Goal: Information Seeking & Learning: Check status

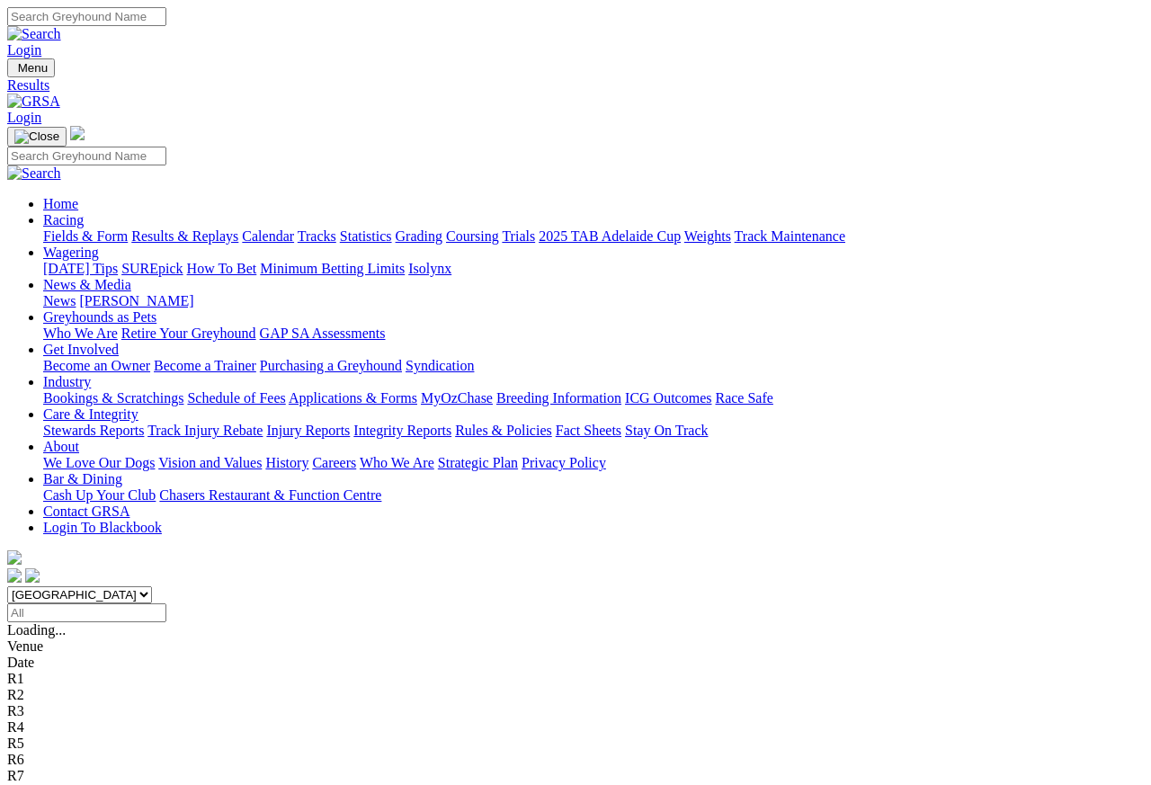
scroll to position [8, 0]
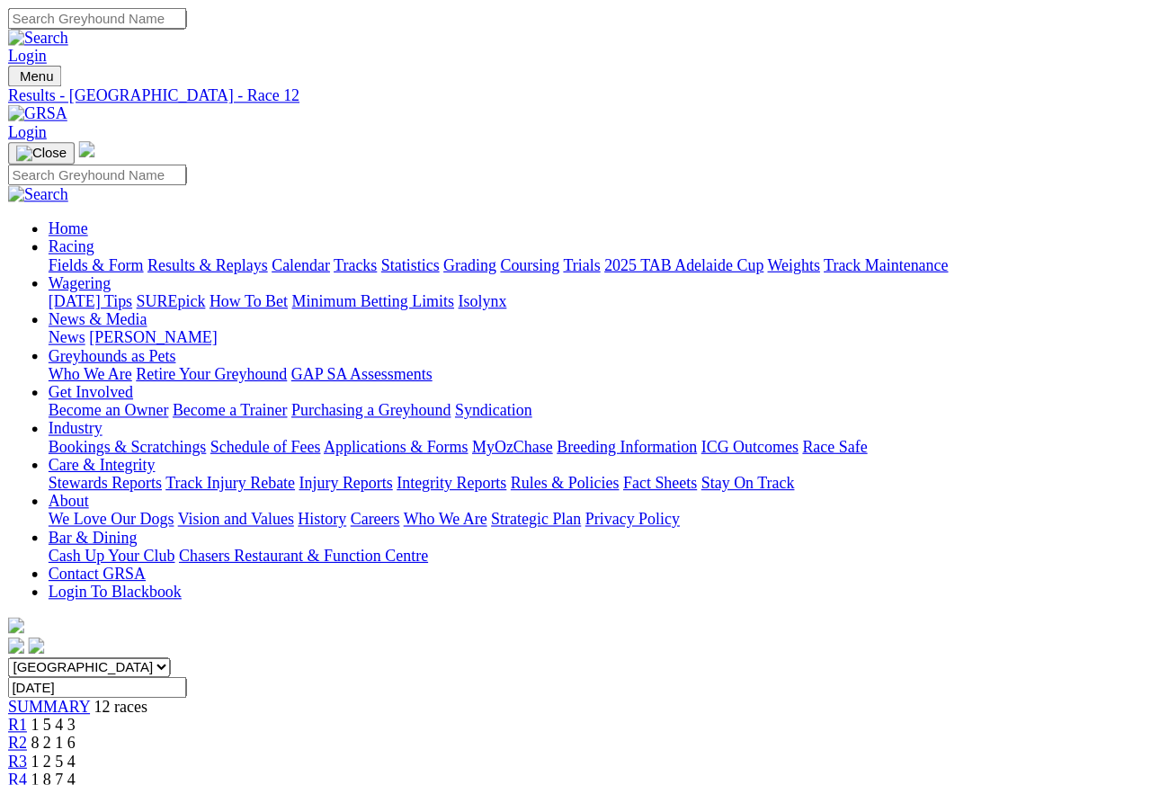
scroll to position [8, 0]
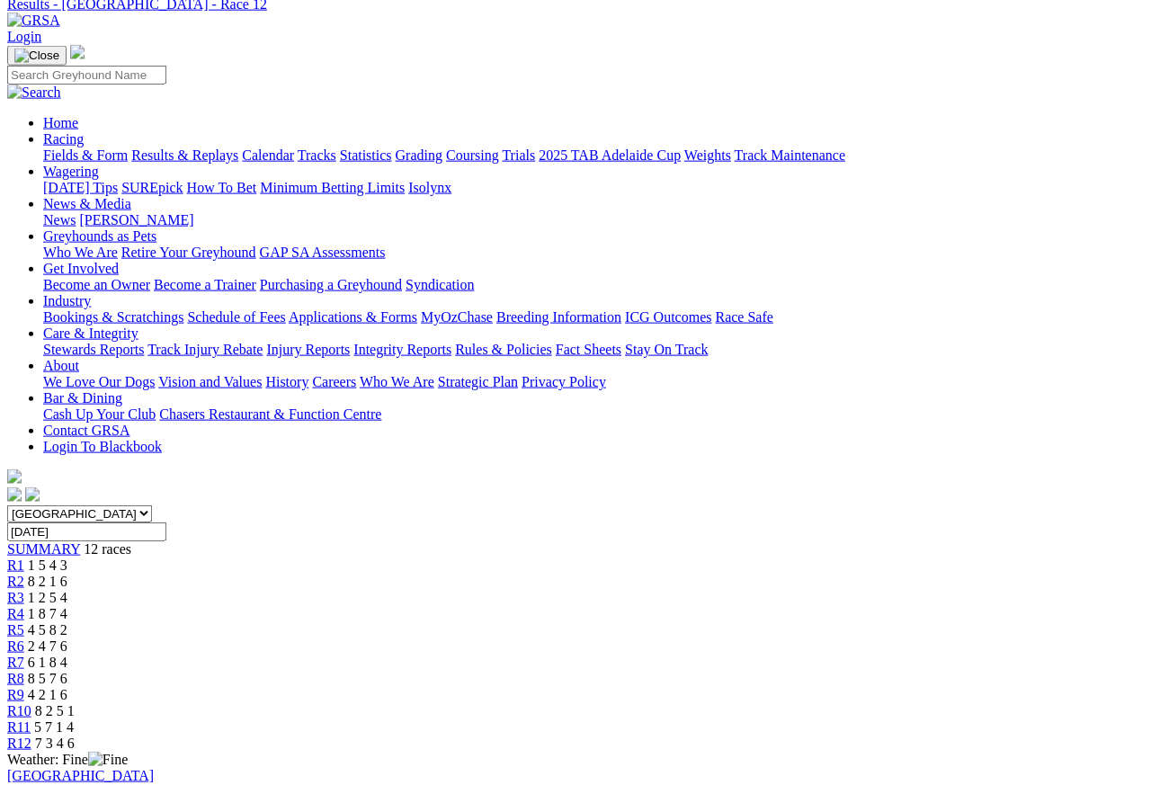
scroll to position [54, 0]
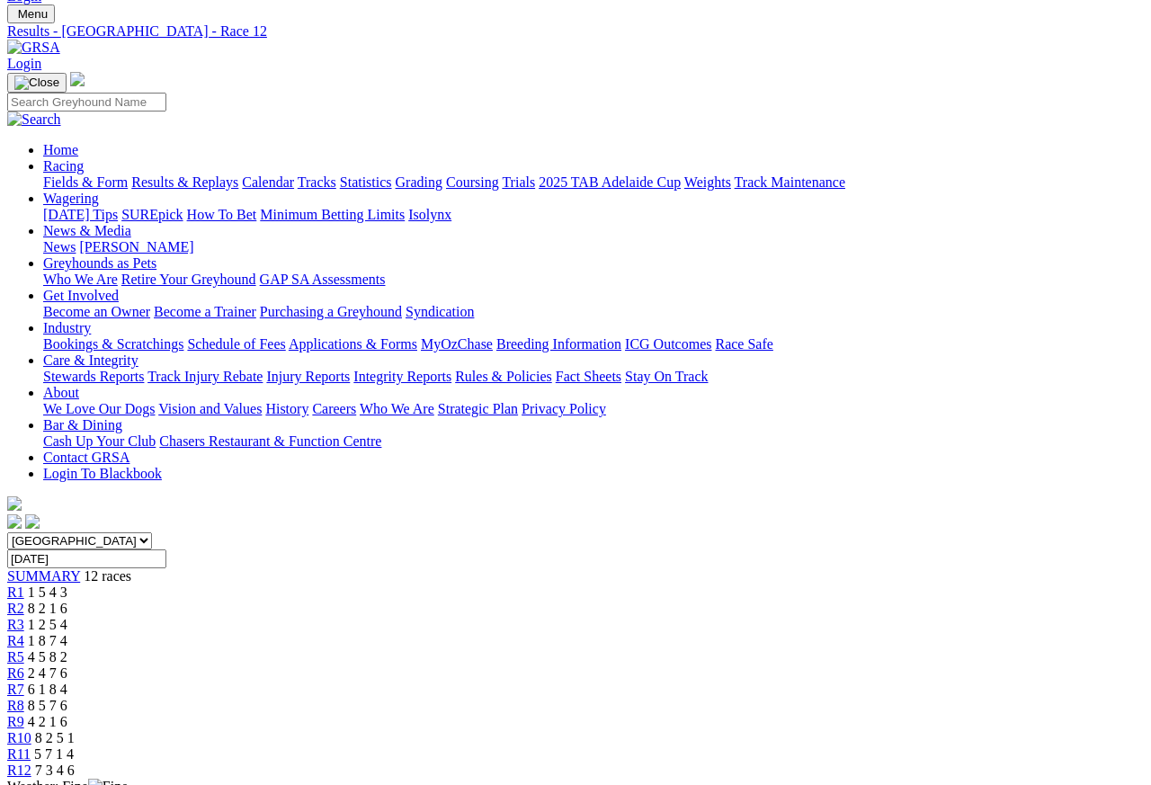
click at [24, 698] on span "R8" at bounding box center [15, 705] width 17 height 15
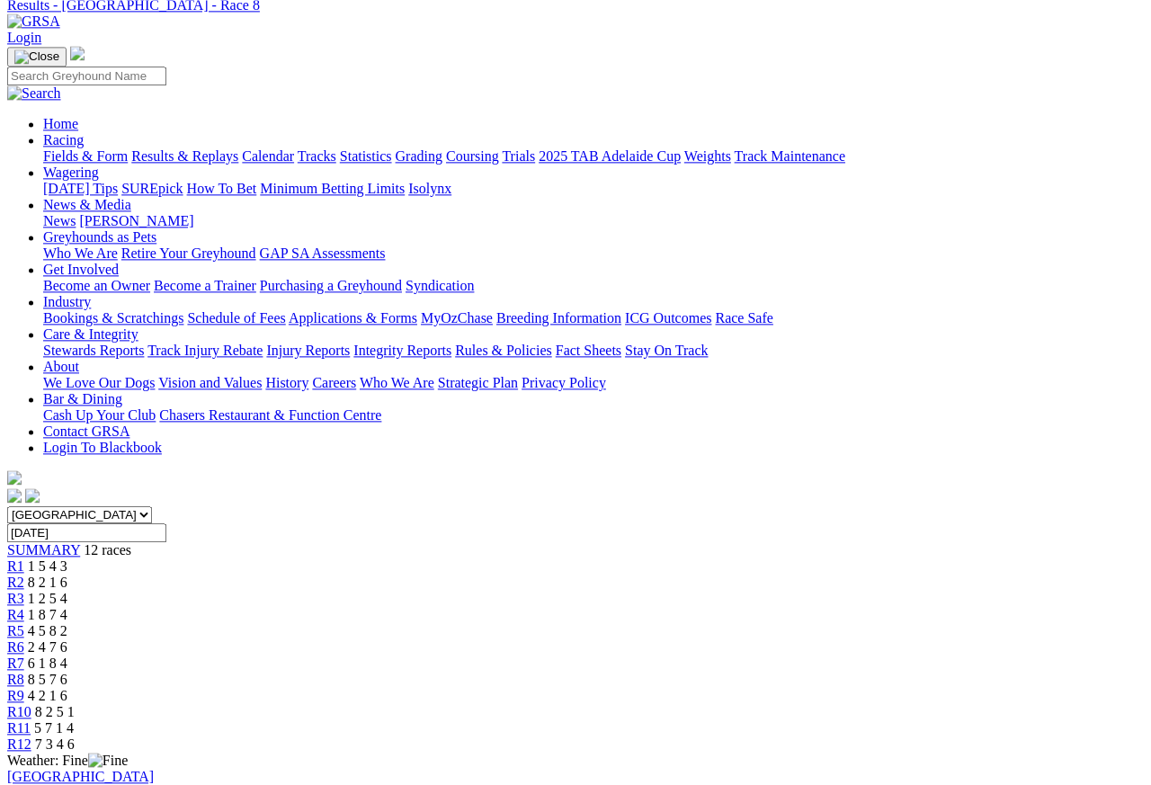
scroll to position [81, 0]
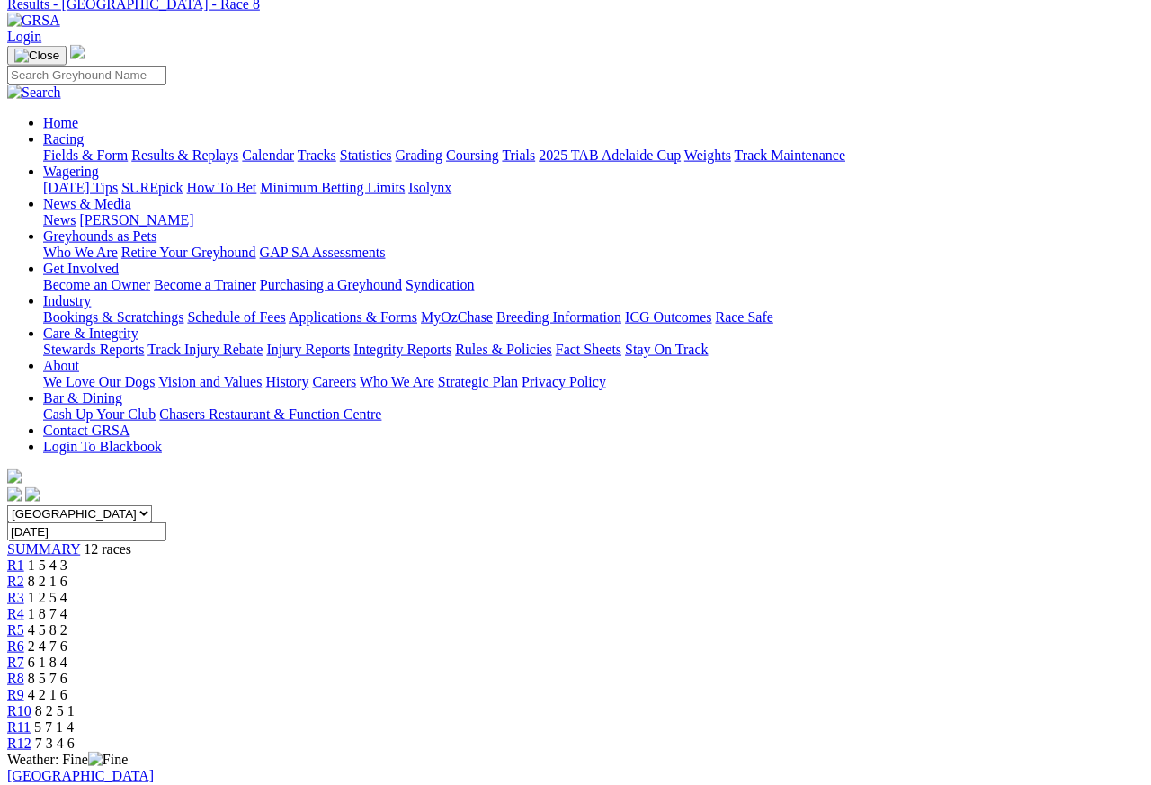
click at [24, 655] on span "R7" at bounding box center [15, 662] width 17 height 15
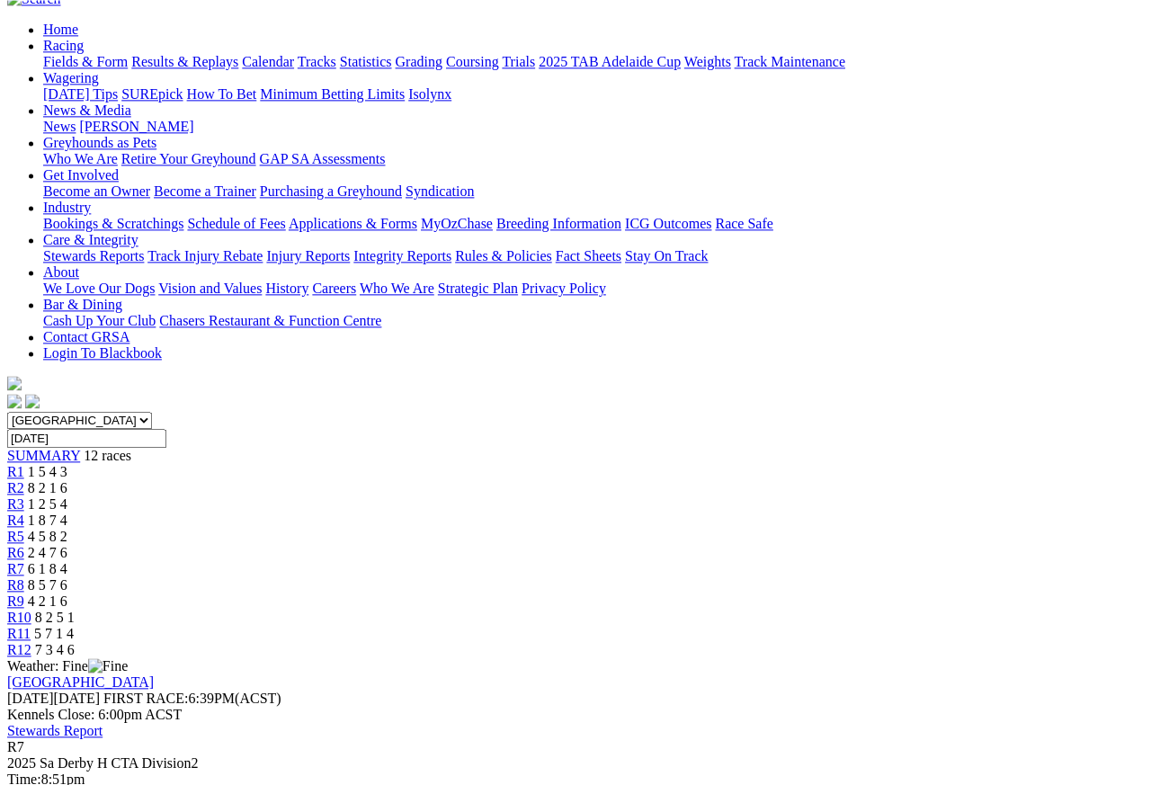
scroll to position [166, 0]
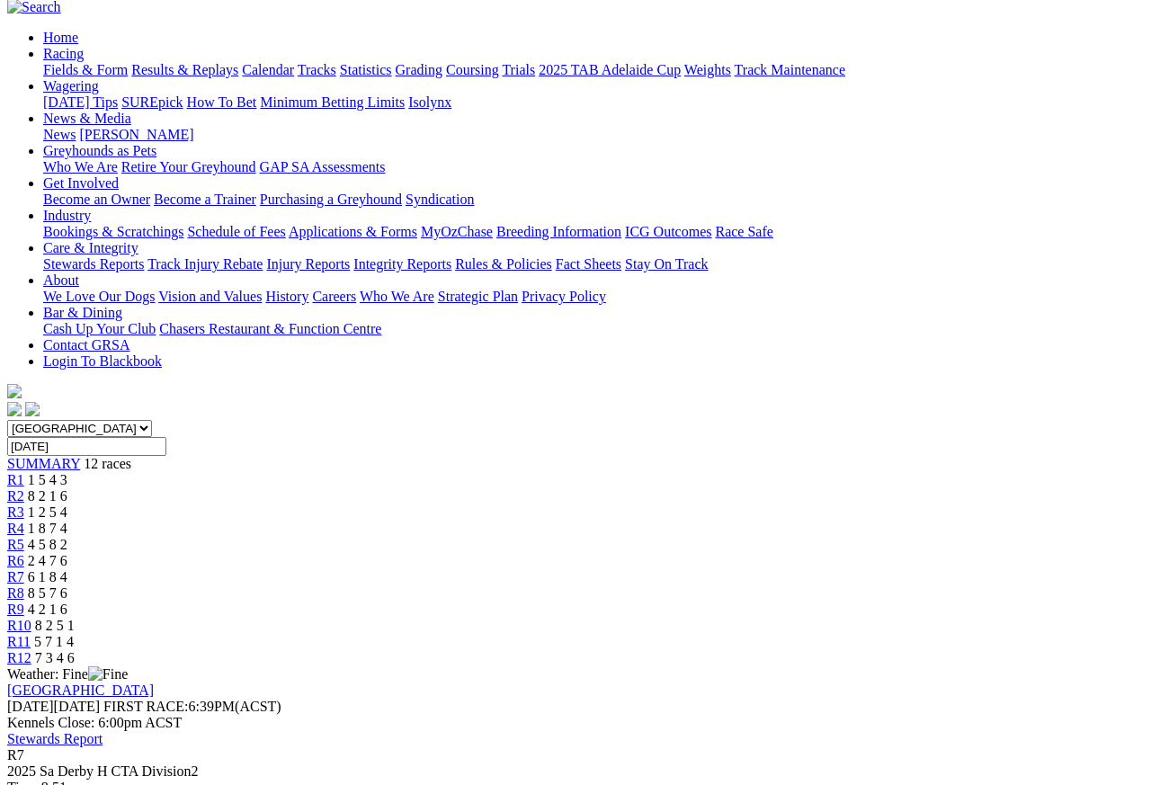
click at [24, 553] on span "R6" at bounding box center [15, 560] width 17 height 15
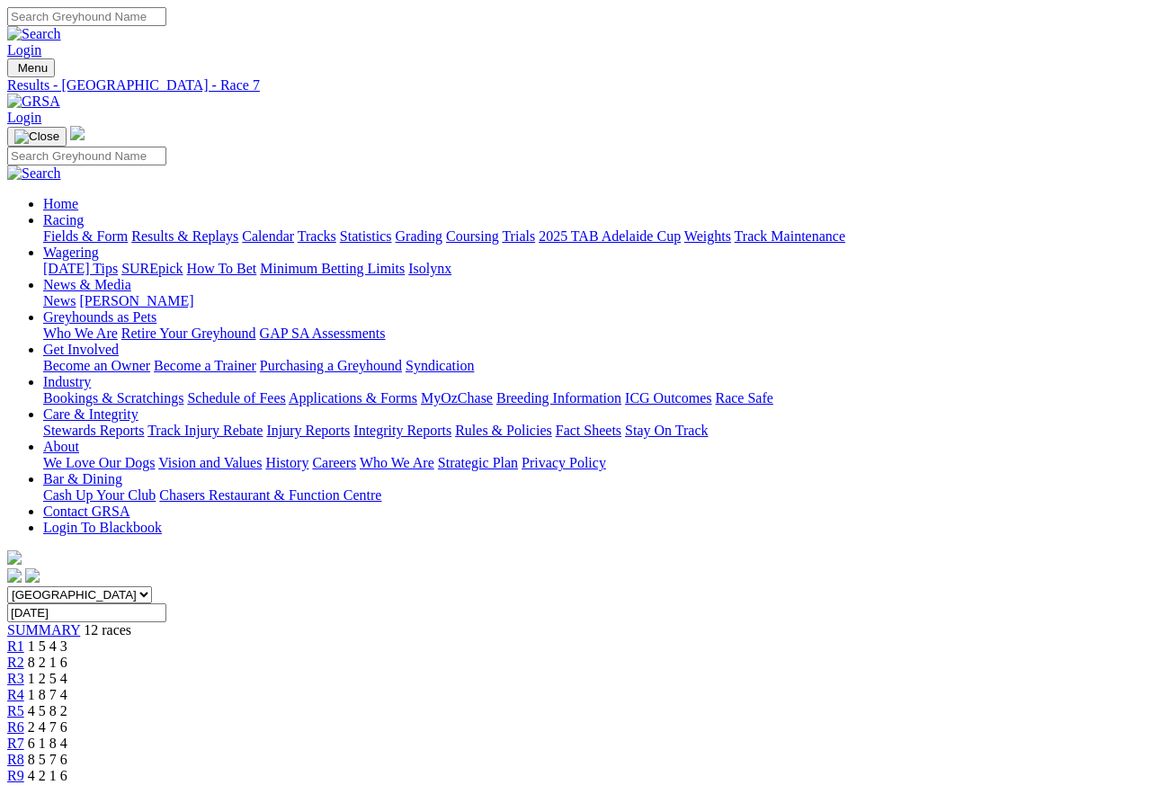
scroll to position [8, 0]
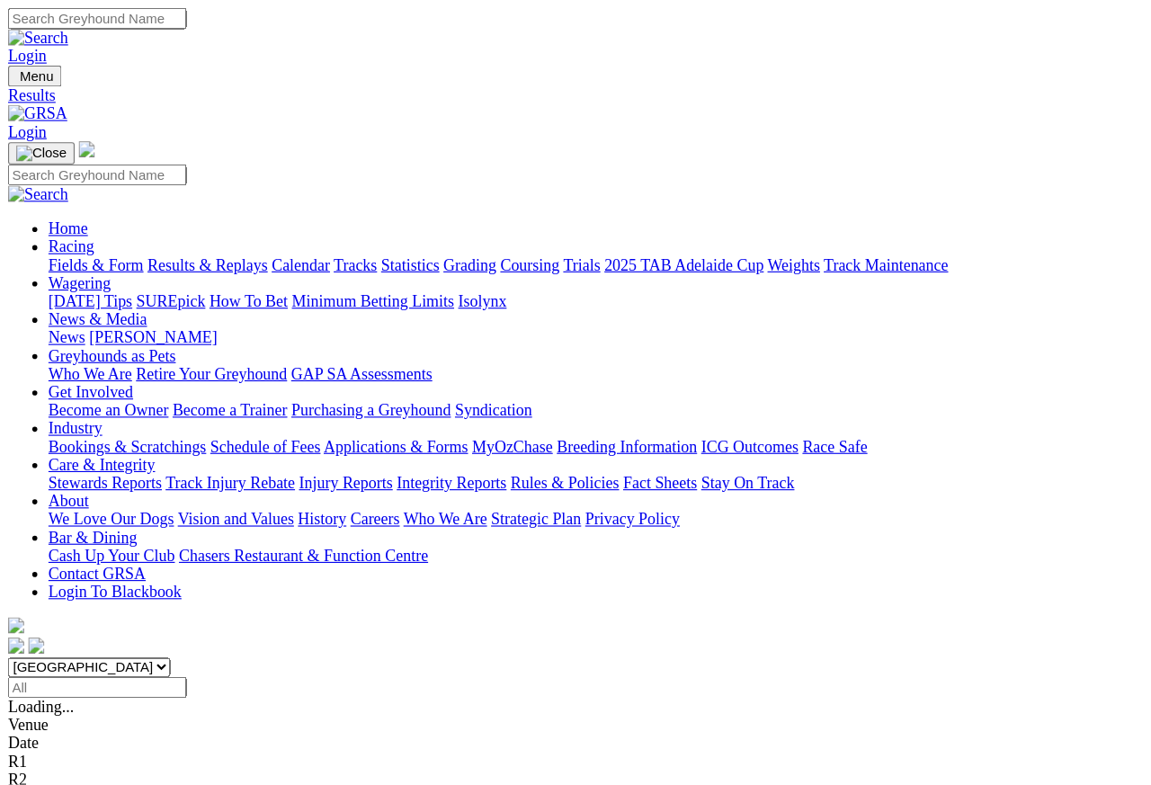
scroll to position [8, 0]
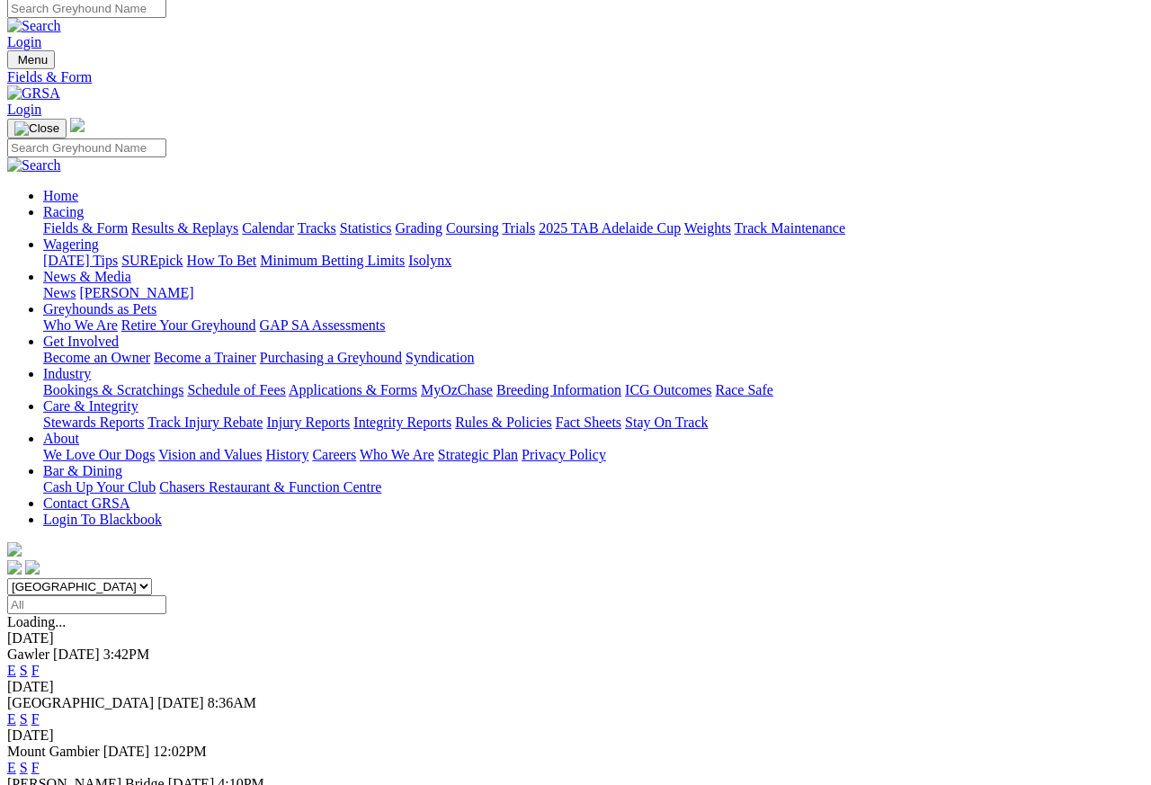
scroll to position [8, 0]
click at [40, 663] on link "F" at bounding box center [35, 670] width 8 height 15
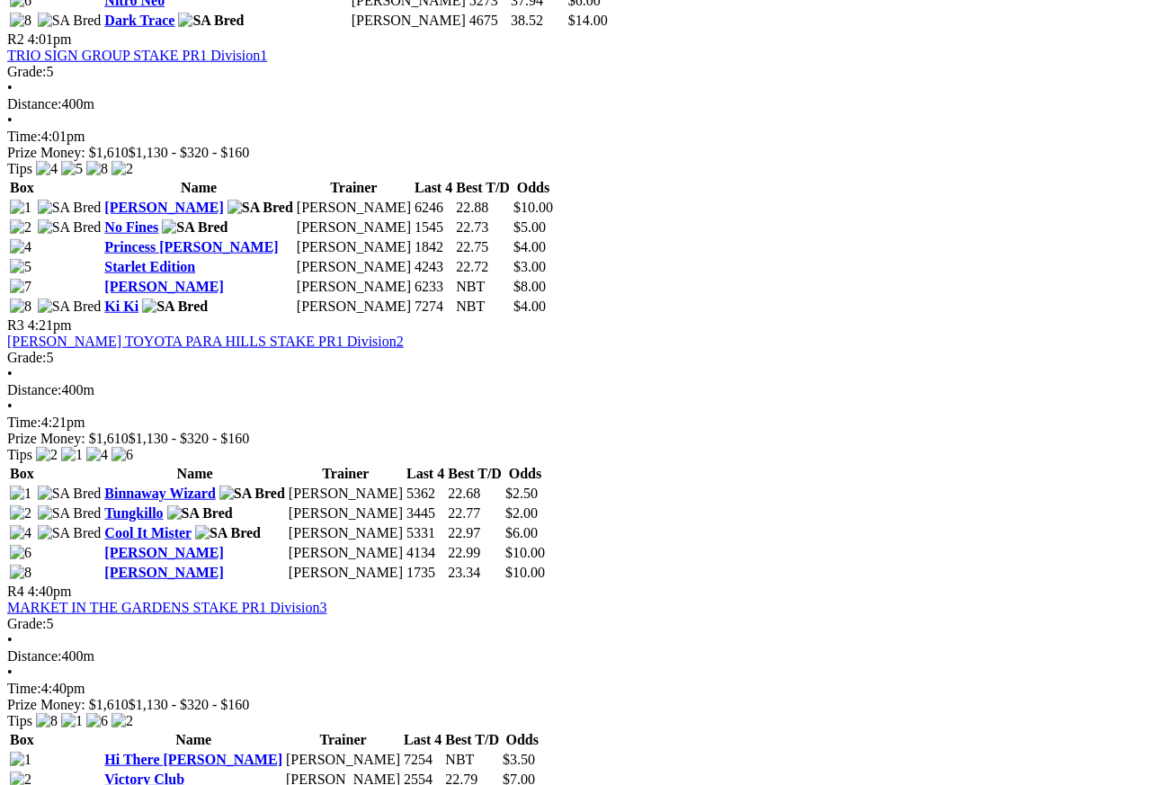
scroll to position [1134, 0]
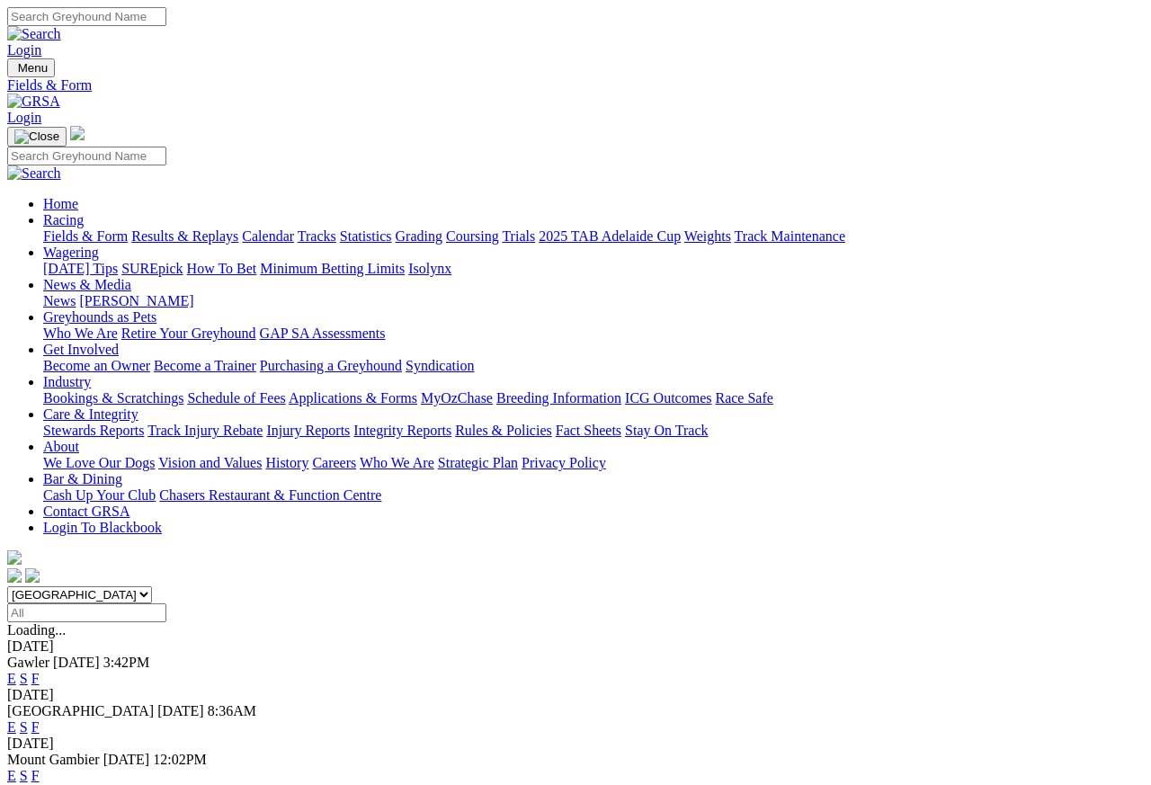
scroll to position [8, 0]
